Goal: Information Seeking & Learning: Find specific fact

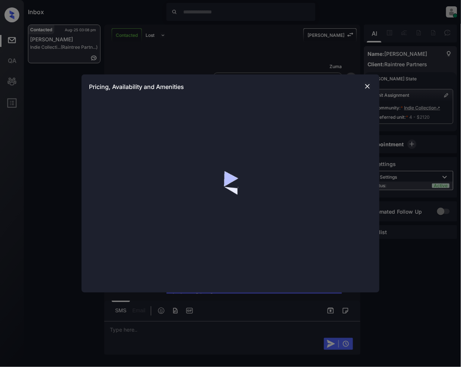
scroll to position [379, 0]
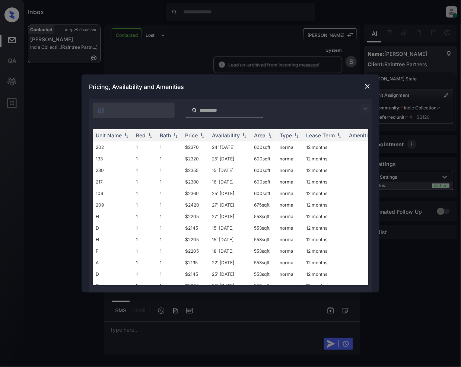
click at [365, 106] on img at bounding box center [366, 108] width 9 height 9
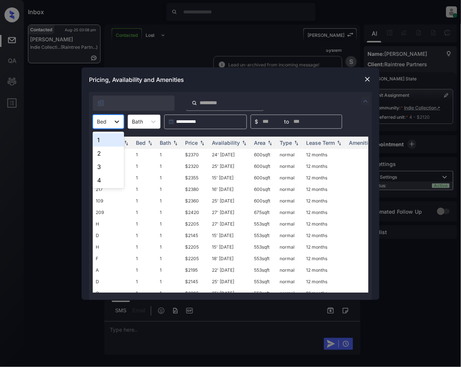
click at [121, 121] on icon at bounding box center [116, 121] width 7 height 7
click at [105, 141] on div "1" at bounding box center [108, 139] width 31 height 13
click at [203, 143] on img at bounding box center [202, 142] width 7 height 5
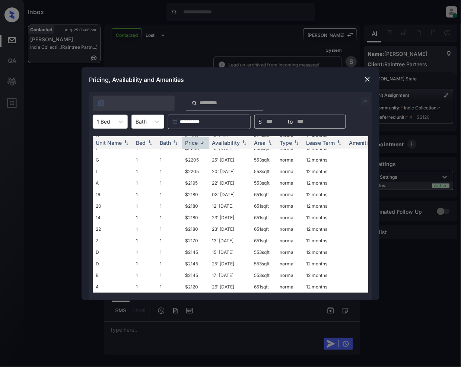
scroll to position [115, 0]
click at [192, 281] on td "$2120" at bounding box center [195, 287] width 27 height 12
drag, startPoint x: 192, startPoint y: 280, endPoint x: 358, endPoint y: 212, distance: 179.2
click at [193, 281] on td "$2120" at bounding box center [195, 287] width 27 height 12
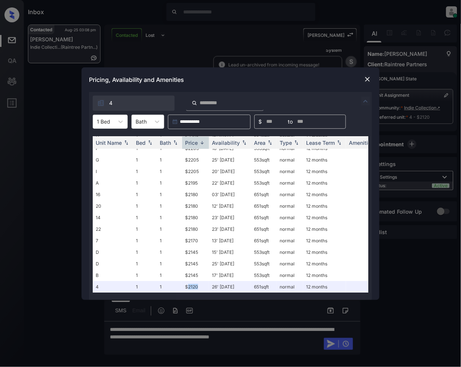
click at [366, 78] on img at bounding box center [367, 79] width 7 height 7
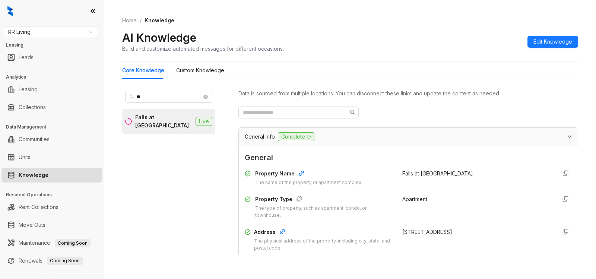
scroll to position [91, 0]
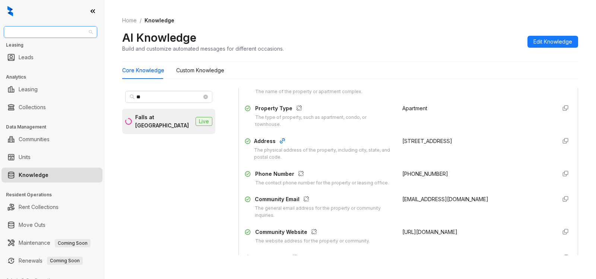
click at [55, 33] on span "RR Living" at bounding box center [50, 31] width 85 height 11
type input "****"
click at [38, 57] on div "Raintree Partners" at bounding box center [51, 59] width 82 height 8
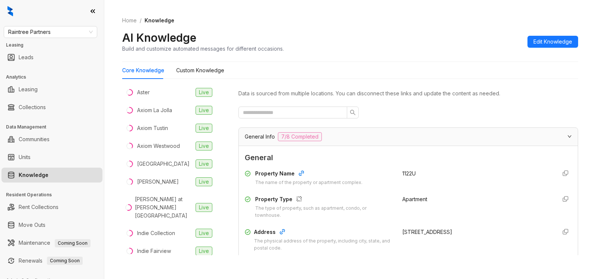
scroll to position [112, 0]
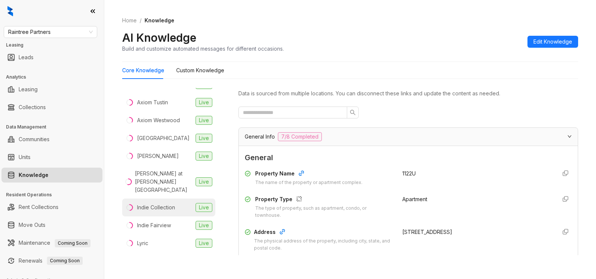
click at [153, 203] on div "Indie Collection" at bounding box center [156, 207] width 38 height 8
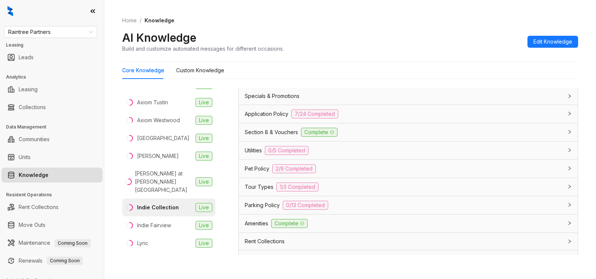
scroll to position [475, 0]
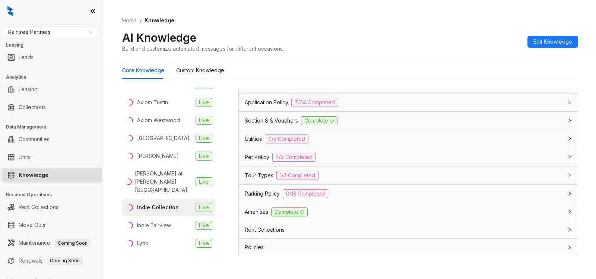
click at [274, 190] on span "Parking Policy" at bounding box center [262, 194] width 35 height 8
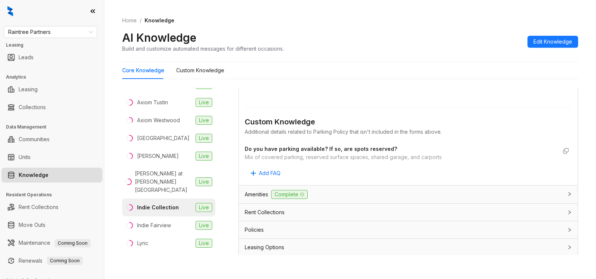
scroll to position [963, 0]
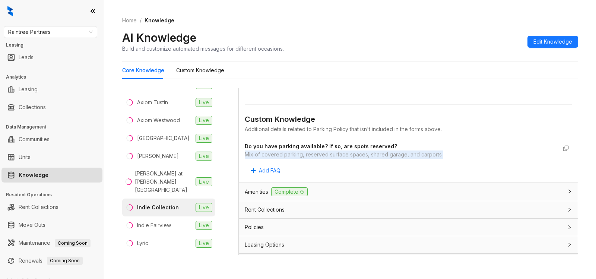
drag, startPoint x: 246, startPoint y: 154, endPoint x: 447, endPoint y: 161, distance: 200.7
copy div "Mix of covered parking, reserved surface spaces, shared garage, and carports Ad…"
click at [324, 191] on div "Amenities Complete" at bounding box center [404, 191] width 318 height 9
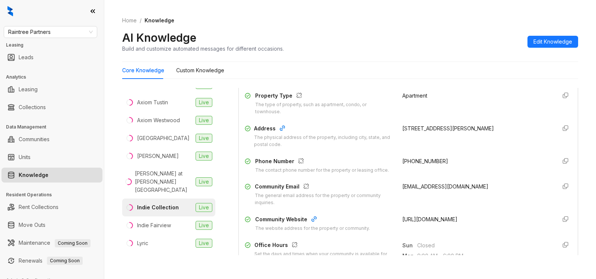
scroll to position [0, 0]
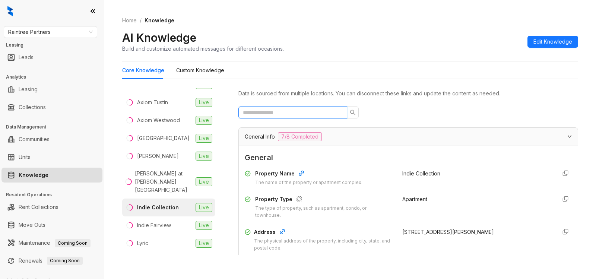
click at [305, 112] on input "text" at bounding box center [290, 112] width 94 height 8
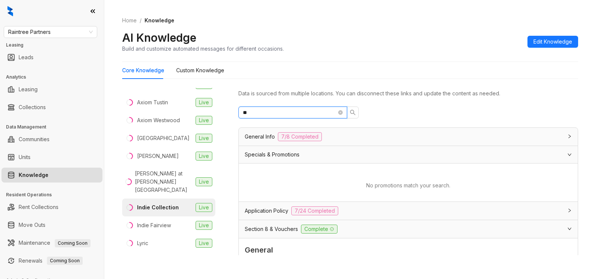
type input "**"
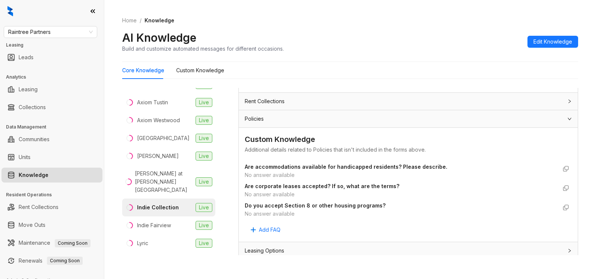
scroll to position [716, 0]
